Goal: Transaction & Acquisition: Obtain resource

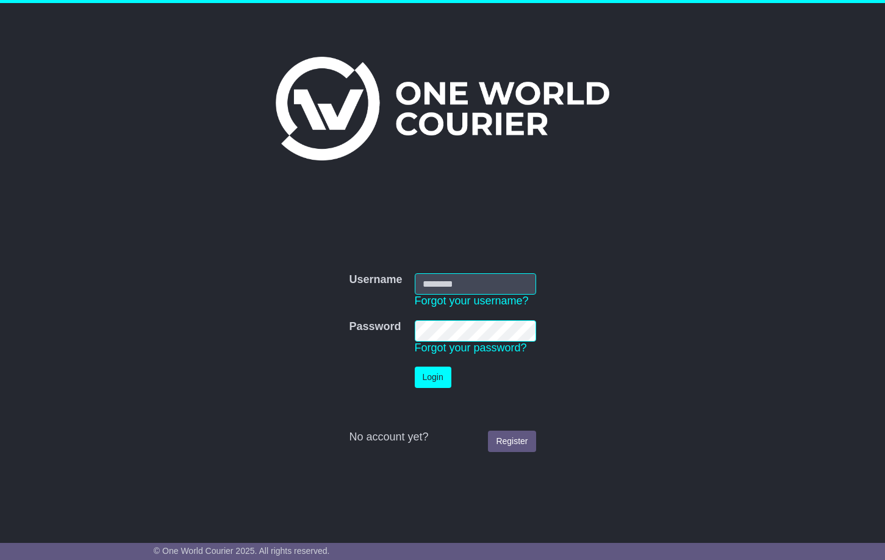
type input "**********"
click at [430, 377] on button "Login" at bounding box center [433, 377] width 37 height 21
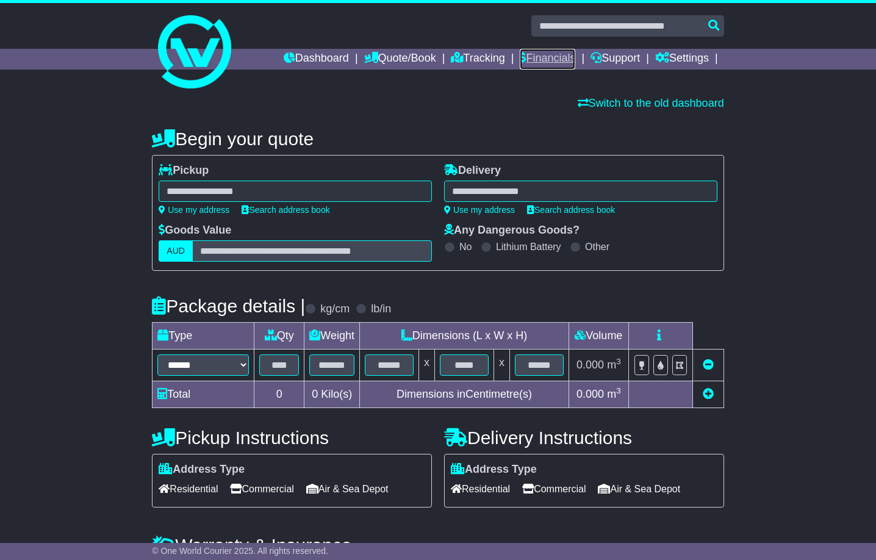
click at [557, 62] on link "Financials" at bounding box center [548, 59] width 56 height 21
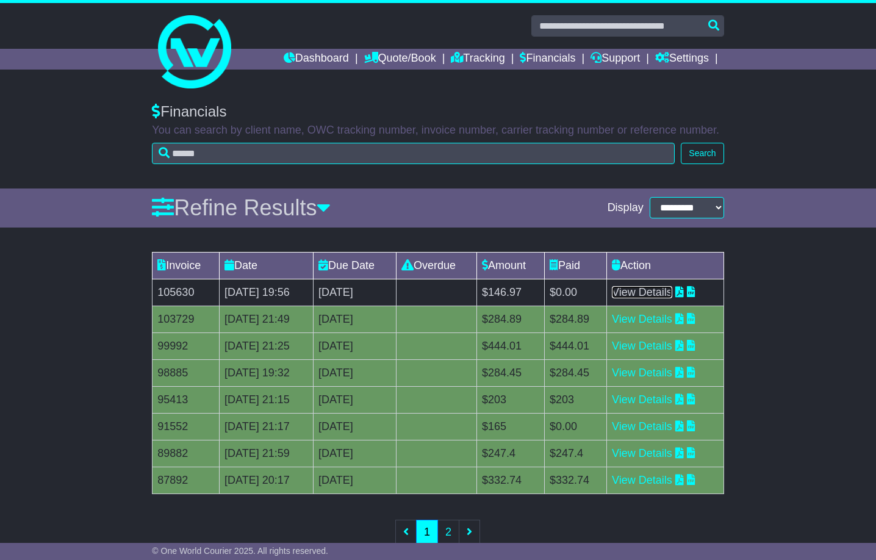
click at [646, 296] on link "View Details" at bounding box center [642, 292] width 60 height 12
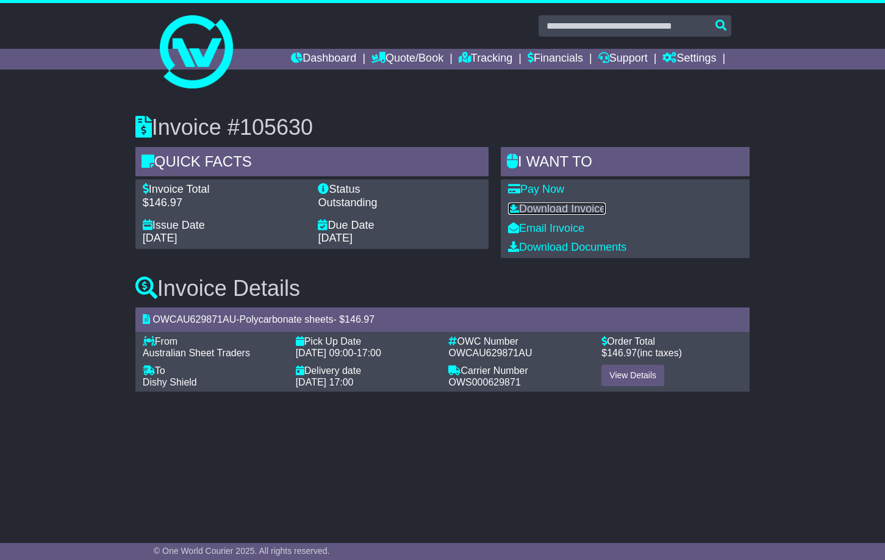
click at [571, 211] on link "Download Invoice" at bounding box center [557, 209] width 98 height 12
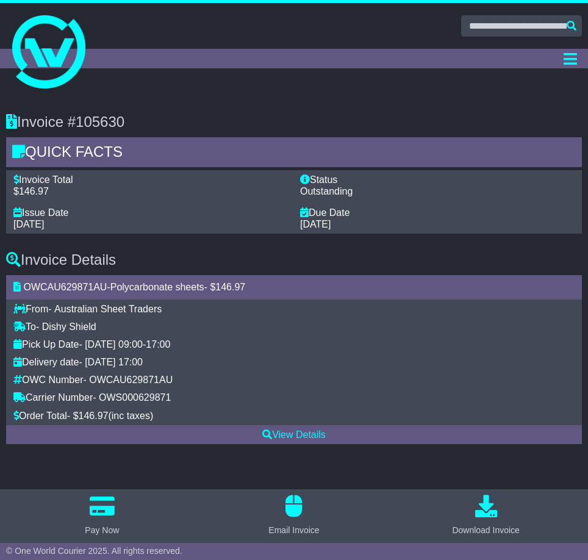
drag, startPoint x: 73, startPoint y: 117, endPoint x: 130, endPoint y: 118, distance: 56.8
click at [130, 118] on h3 "Invoice #105630" at bounding box center [294, 122] width 576 height 16
click at [133, 119] on h3 "Invoice #105630" at bounding box center [294, 122] width 576 height 16
drag, startPoint x: 126, startPoint y: 119, endPoint x: 77, endPoint y: 124, distance: 49.7
click at [77, 124] on h3 "Invoice #105630" at bounding box center [294, 122] width 576 height 16
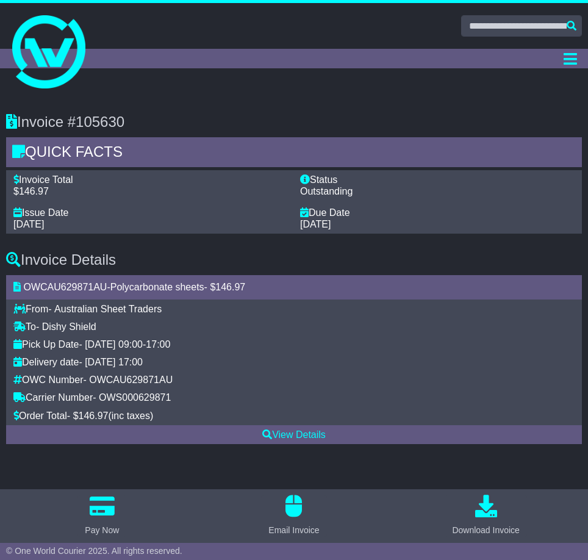
copy h3 "105630"
